Goal: Task Accomplishment & Management: Manage account settings

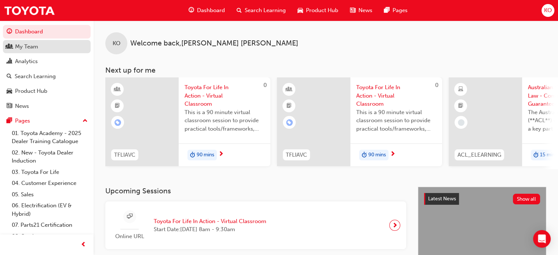
click at [21, 51] on link "My Team" at bounding box center [47, 47] width 88 height 14
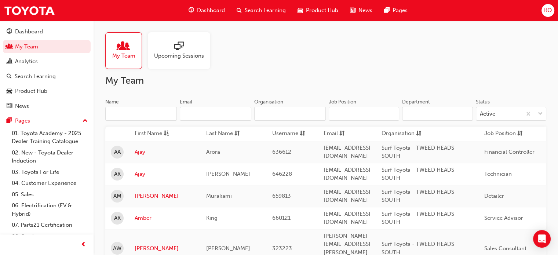
click at [163, 120] on input "Name" at bounding box center [141, 114] width 72 height 14
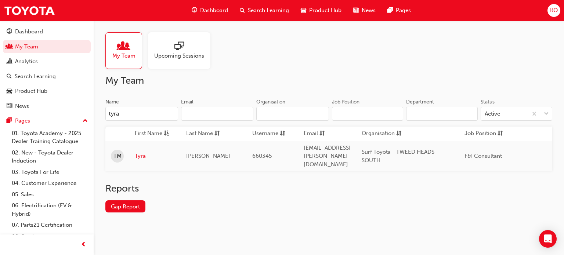
type input "tyra"
click at [143, 154] on link "Tyra" at bounding box center [155, 156] width 40 height 8
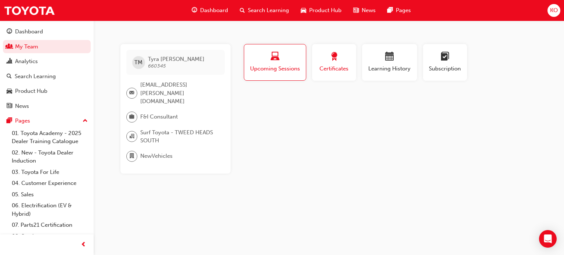
click at [333, 58] on span "award-icon" at bounding box center [334, 57] width 9 height 10
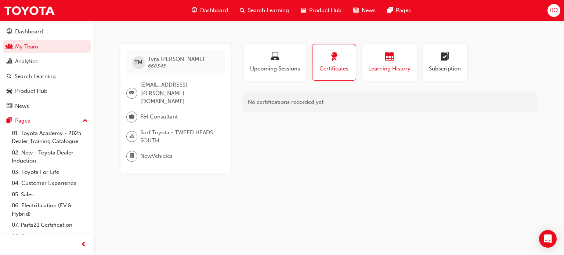
click at [380, 60] on div "button" at bounding box center [389, 57] width 44 height 11
click at [339, 61] on div "button" at bounding box center [333, 57] width 33 height 11
click at [284, 69] on span "Upcoming Sessions" at bounding box center [274, 69] width 51 height 8
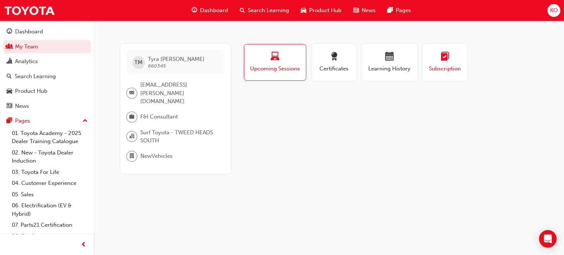
click at [424, 61] on button "Subscription" at bounding box center [445, 62] width 44 height 37
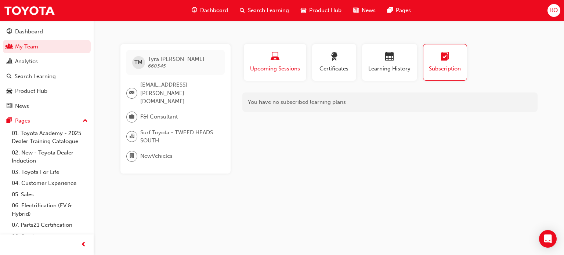
click at [257, 74] on button "Upcoming Sessions" at bounding box center [275, 62] width 62 height 37
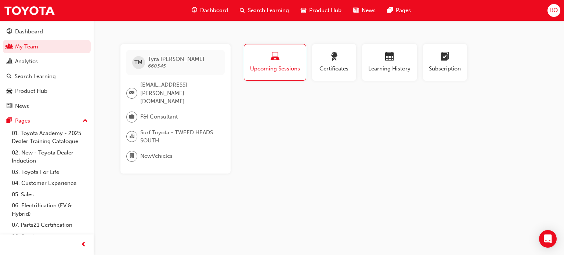
click at [152, 67] on span "660345" at bounding box center [157, 66] width 18 height 6
drag, startPoint x: 336, startPoint y: 57, endPoint x: 354, endPoint y: 57, distance: 18.0
click at [336, 58] on span "award-icon" at bounding box center [334, 57] width 9 height 10
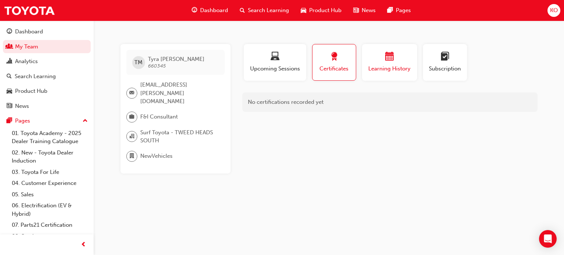
click at [394, 58] on div "button" at bounding box center [389, 57] width 44 height 11
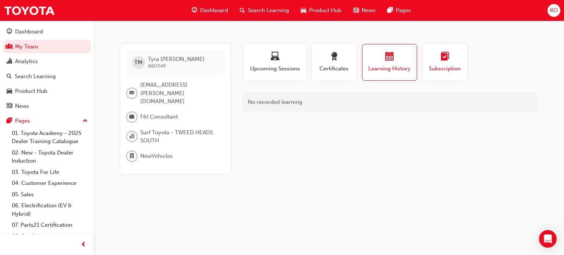
click at [428, 55] on div "button" at bounding box center [444, 57] width 33 height 11
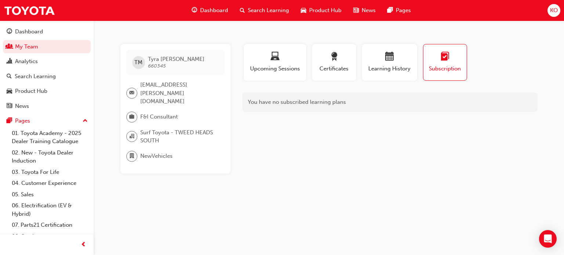
click at [201, 11] on span "Dashboard" at bounding box center [214, 10] width 28 height 8
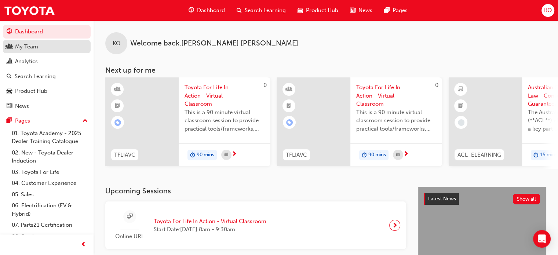
click at [41, 48] on div "My Team" at bounding box center [47, 46] width 80 height 9
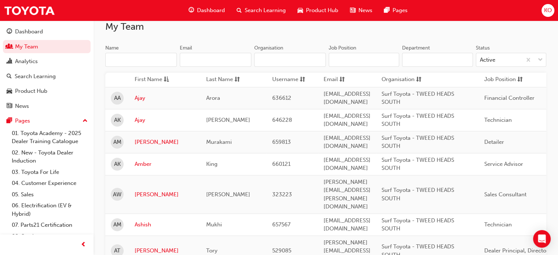
scroll to position [37, 0]
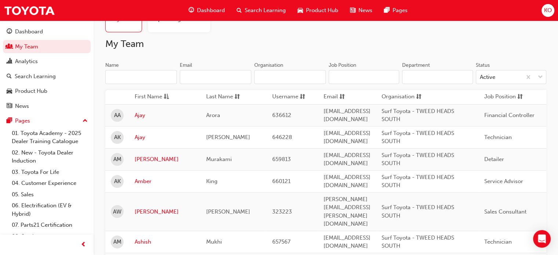
click at [148, 73] on input "Name" at bounding box center [141, 77] width 72 height 14
drag, startPoint x: 269, startPoint y: 20, endPoint x: 266, endPoint y: 17, distance: 4.7
click at [266, 17] on div "Dashboard Search Learning Product Hub News Pages" at bounding box center [298, 10] width 237 height 21
click at [264, 12] on span "Search Learning" at bounding box center [265, 10] width 41 height 8
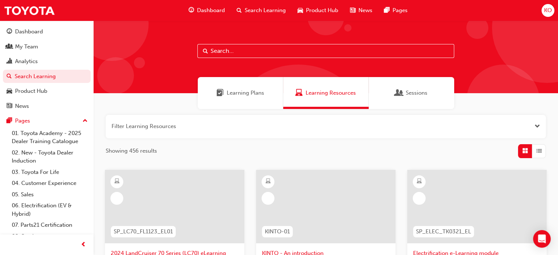
click at [280, 48] on input "text" at bounding box center [325, 51] width 257 height 14
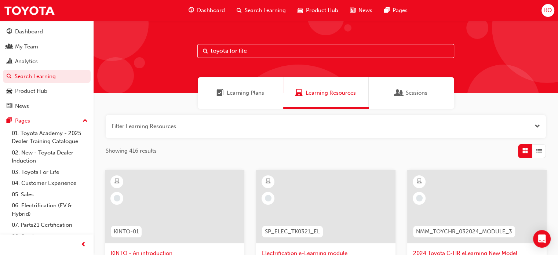
type input "toyota for life"
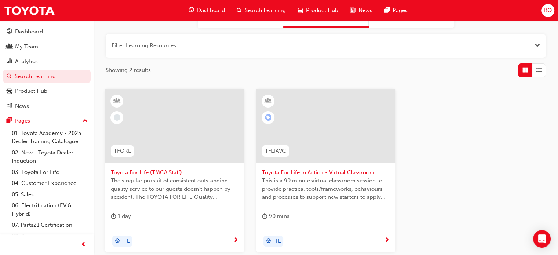
scroll to position [73, 0]
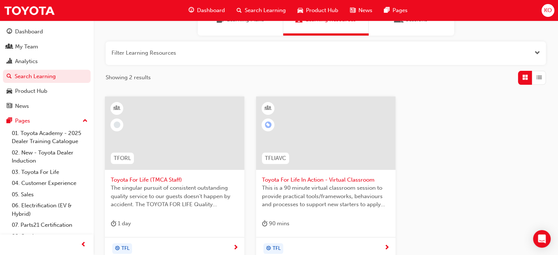
click at [338, 174] on div at bounding box center [326, 138] width 128 height 73
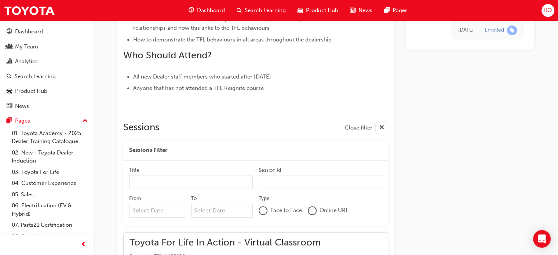
scroll to position [367, 0]
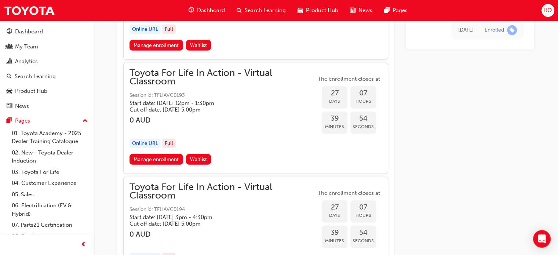
drag, startPoint x: 471, startPoint y: 160, endPoint x: 468, endPoint y: 215, distance: 55.1
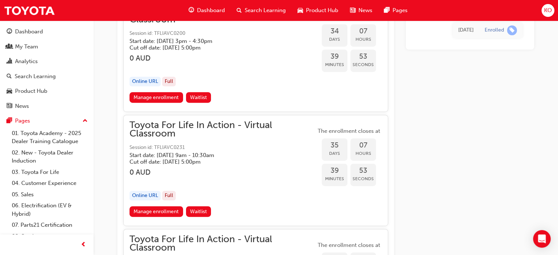
drag, startPoint x: 471, startPoint y: 97, endPoint x: 467, endPoint y: 210, distance: 113.1
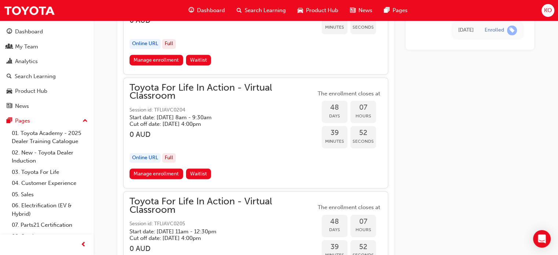
drag, startPoint x: 471, startPoint y: 177, endPoint x: 468, endPoint y: 239, distance: 62.5
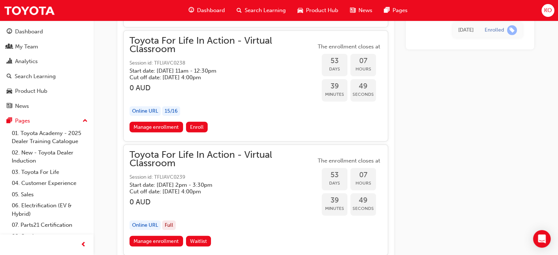
scroll to position [7435, 0]
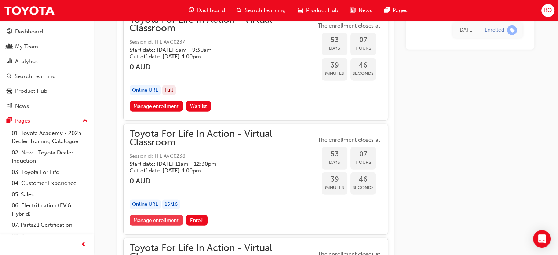
drag, startPoint x: 345, startPoint y: 143, endPoint x: 168, endPoint y: 189, distance: 183.1
click at [168, 215] on link "Manage enrollment" at bounding box center [157, 220] width 54 height 11
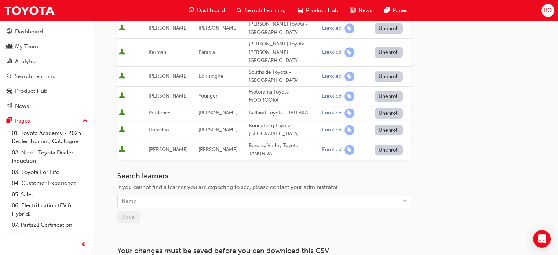
scroll to position [425, 0]
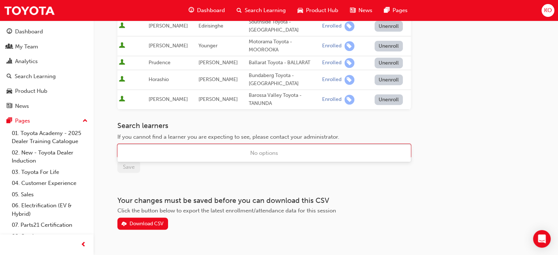
click at [189, 145] on div "Name" at bounding box center [259, 151] width 282 height 13
type input "tyra"
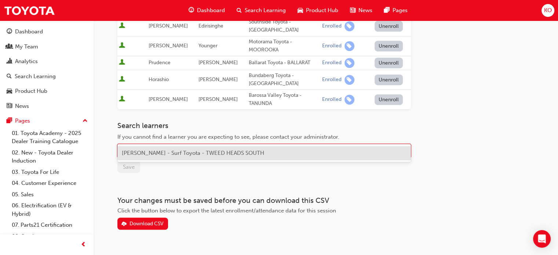
click at [167, 154] on span "Tyra Miller - Surf Toyota - TWEED HEADS SOUTH" at bounding box center [193, 153] width 142 height 7
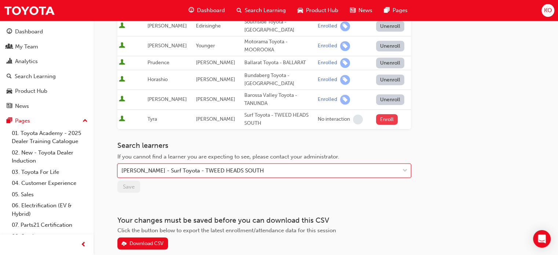
click at [388, 114] on button "Enroll" at bounding box center [387, 119] width 22 height 11
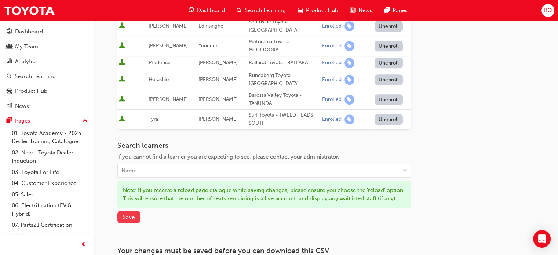
click at [129, 214] on span "Save" at bounding box center [129, 217] width 12 height 7
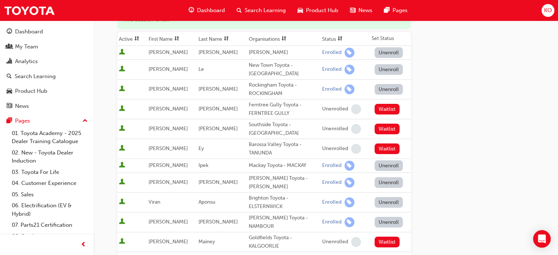
scroll to position [0, 0]
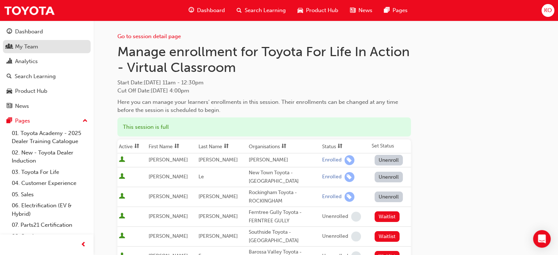
click at [38, 44] on div "My Team" at bounding box center [47, 46] width 80 height 9
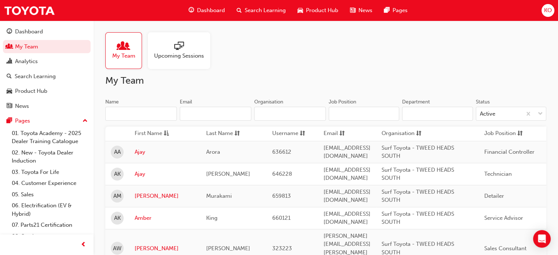
click at [189, 51] on div at bounding box center [179, 46] width 50 height 10
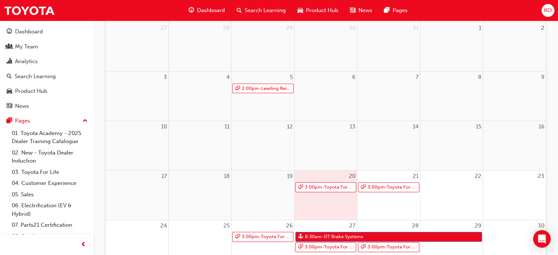
scroll to position [147, 0]
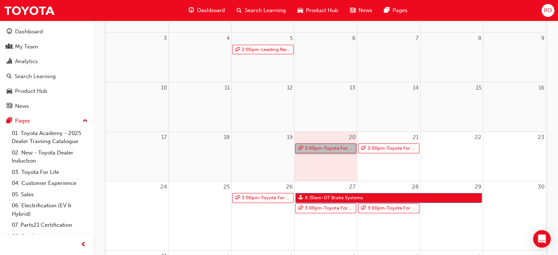
click at [335, 150] on link "3:00pm - Toyota For Life In Action - Virtual Classroom" at bounding box center [325, 148] width 61 height 10
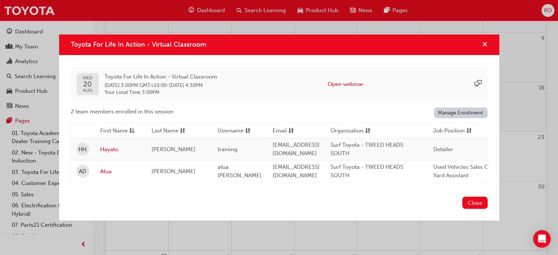
click at [486, 42] on span "cross-icon" at bounding box center [485, 45] width 6 height 7
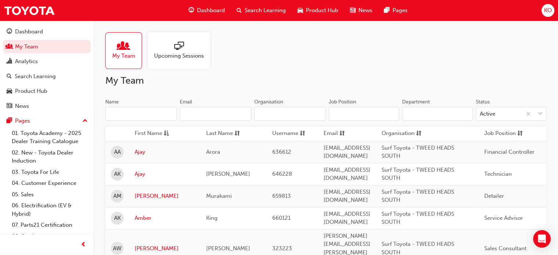
click at [136, 52] on div "My Team" at bounding box center [123, 50] width 37 height 37
click at [189, 54] on span "Upcoming Sessions" at bounding box center [179, 56] width 50 height 8
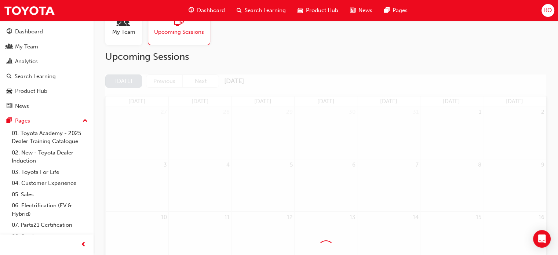
scroll to position [73, 0]
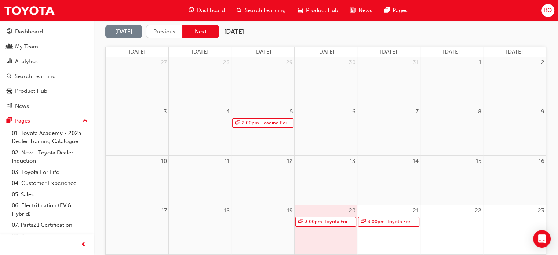
click at [204, 26] on button "Next" at bounding box center [200, 32] width 37 height 14
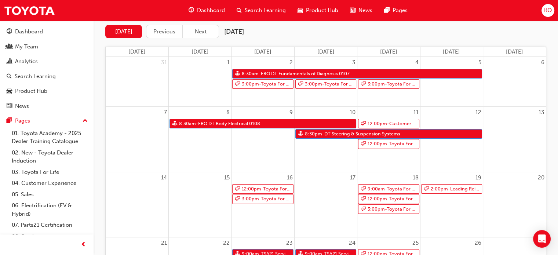
click at [204, 31] on button "Next" at bounding box center [200, 32] width 37 height 14
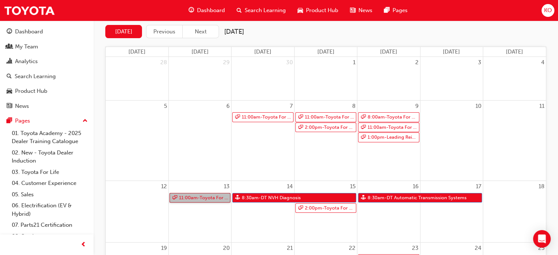
click at [214, 198] on link "11:00am - Toyota For Life In Action - Virtual Classroom" at bounding box center [200, 198] width 61 height 10
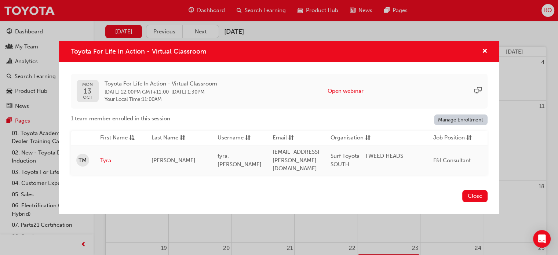
click at [481, 52] on div "Toyota For Life In Action - Virtual Classroom" at bounding box center [481, 51] width 11 height 9
click at [484, 54] on span "cross-icon" at bounding box center [485, 51] width 6 height 7
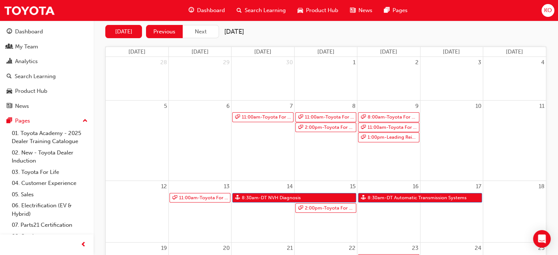
click at [158, 33] on button "Previous" at bounding box center [164, 32] width 37 height 14
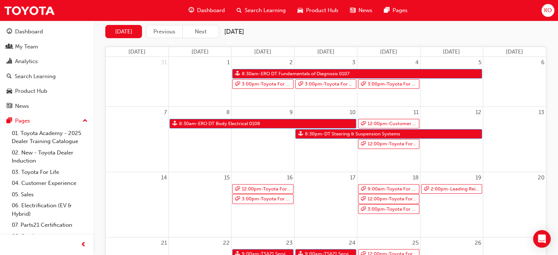
click at [160, 32] on button "Previous" at bounding box center [164, 32] width 37 height 14
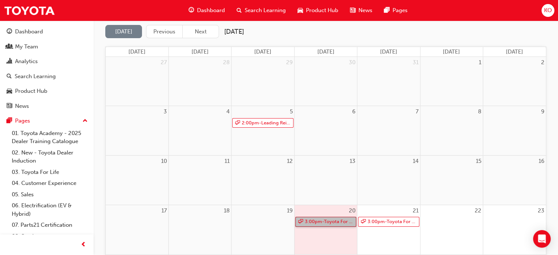
click at [332, 221] on link "3:00pm - Toyota For Life In Action - Virtual Classroom" at bounding box center [325, 222] width 61 height 10
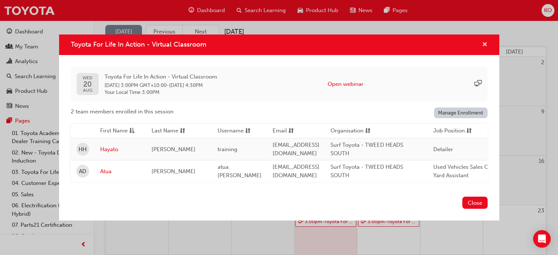
click at [483, 42] on span "cross-icon" at bounding box center [485, 45] width 6 height 7
